Goal: Information Seeking & Learning: Find specific fact

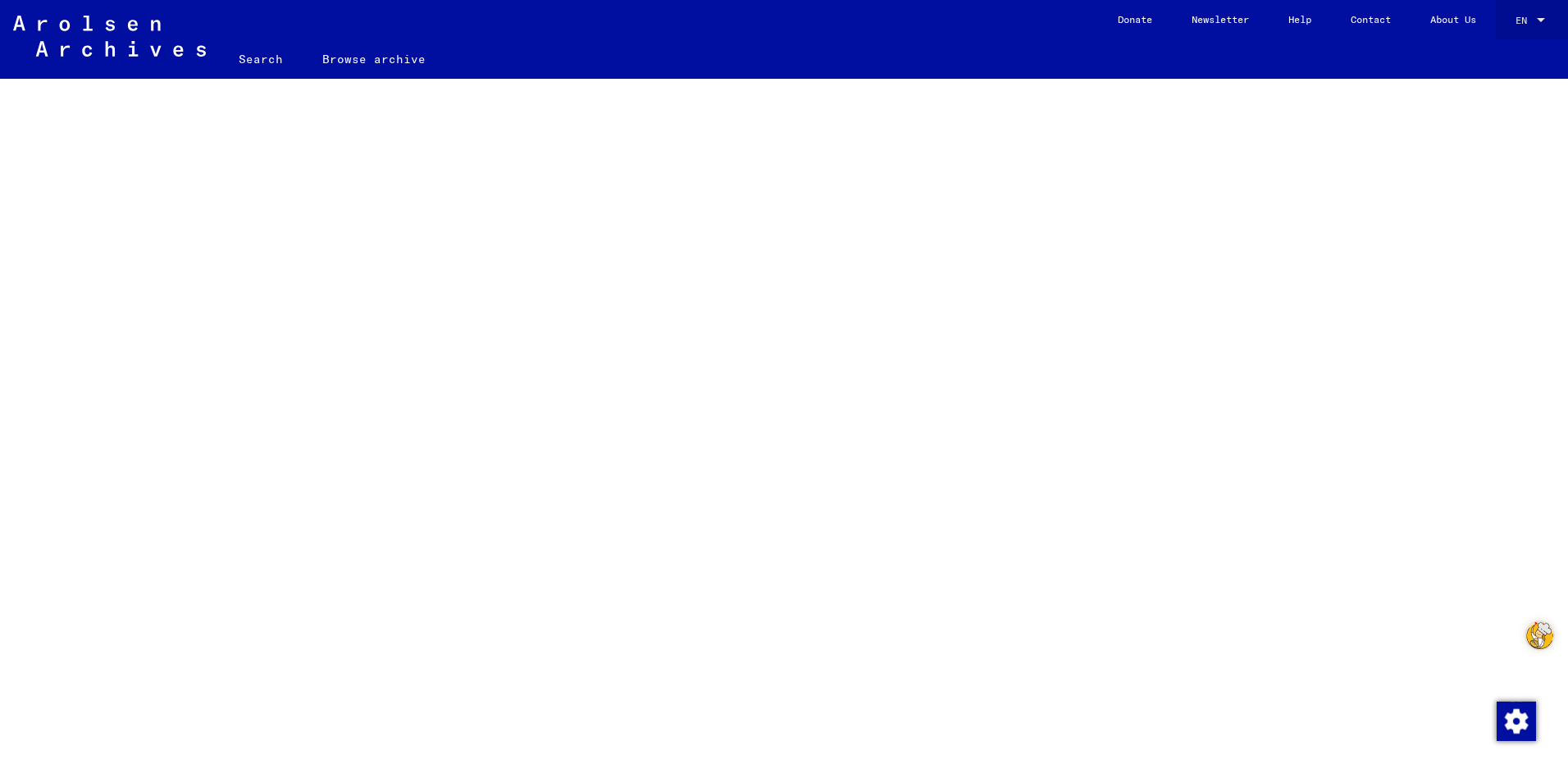
click at [1534, 16] on div at bounding box center [1541, 21] width 15 height 12
click at [1505, 26] on span "English" at bounding box center [1505, 29] width 40 height 12
click at [1516, 15] on mat-select-trigger "EN" at bounding box center [1521, 20] width 12 height 12
click at [1504, 30] on span "English" at bounding box center [1500, 29] width 40 height 12
click at [1537, 18] on div at bounding box center [1541, 20] width 8 height 4
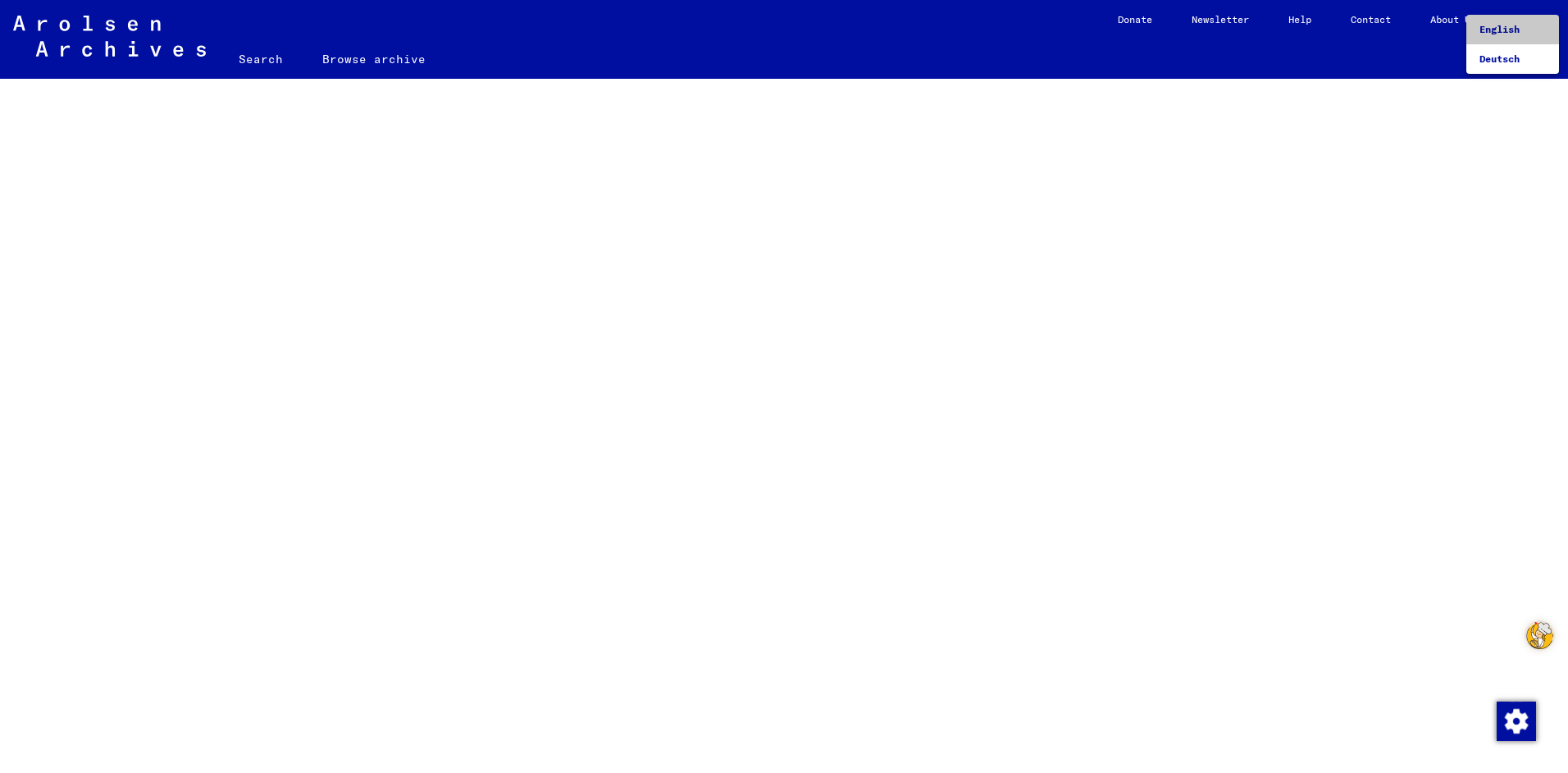
click at [1493, 27] on span "English" at bounding box center [1500, 29] width 40 height 12
click at [271, 59] on link "Search" at bounding box center [260, 58] width 84 height 39
